Goal: Navigation & Orientation: Find specific page/section

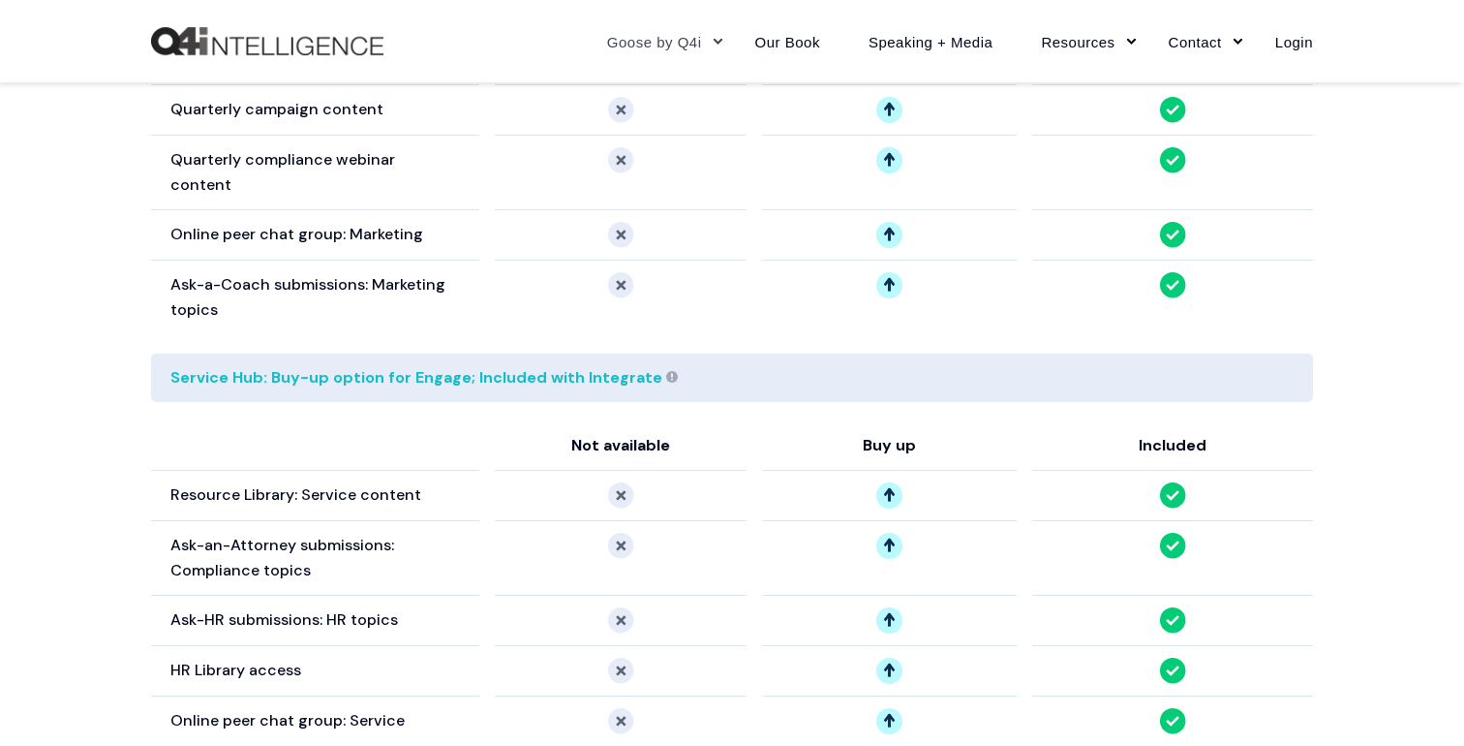
scroll to position [2190, 0]
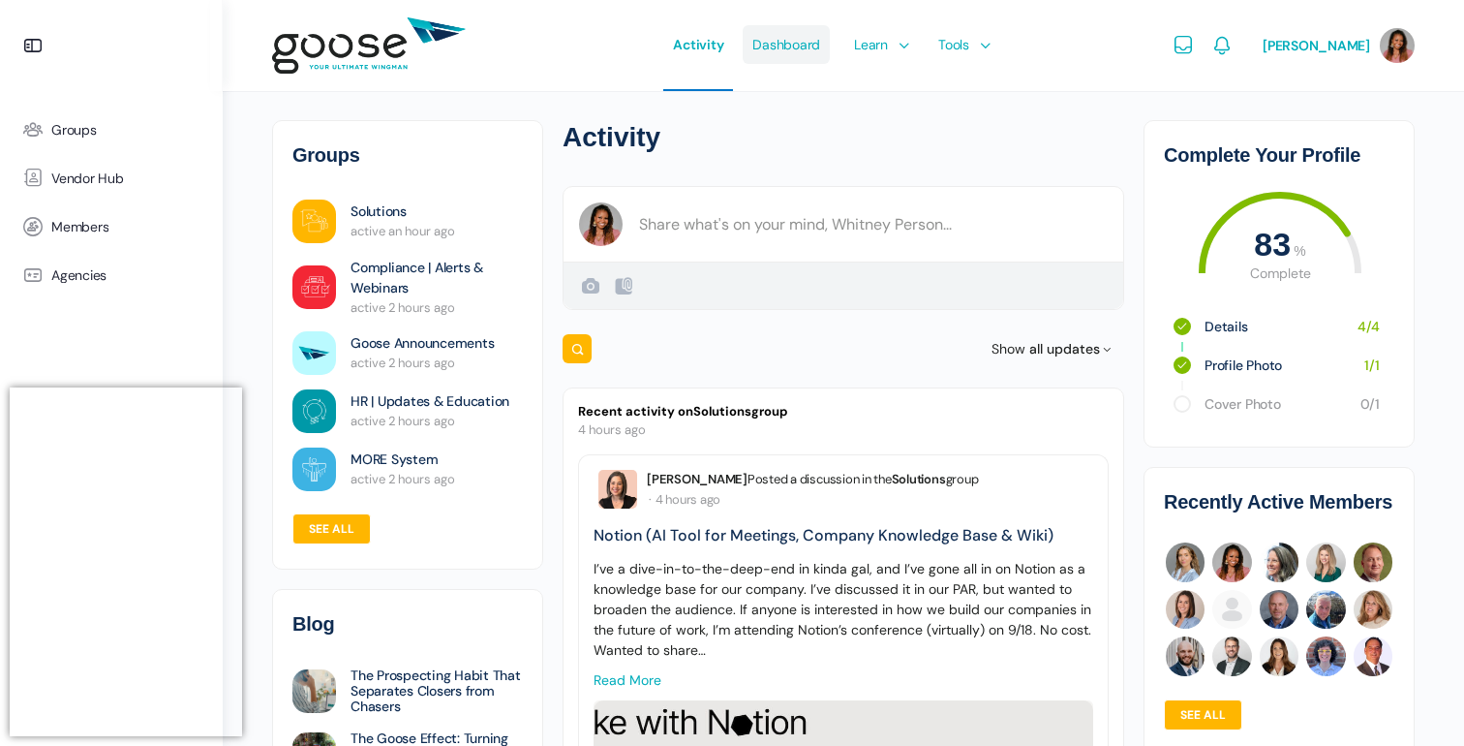
click at [823, 42] on link "Dashboard" at bounding box center [786, 45] width 87 height 91
